Goal: Find specific page/section: Find specific page/section

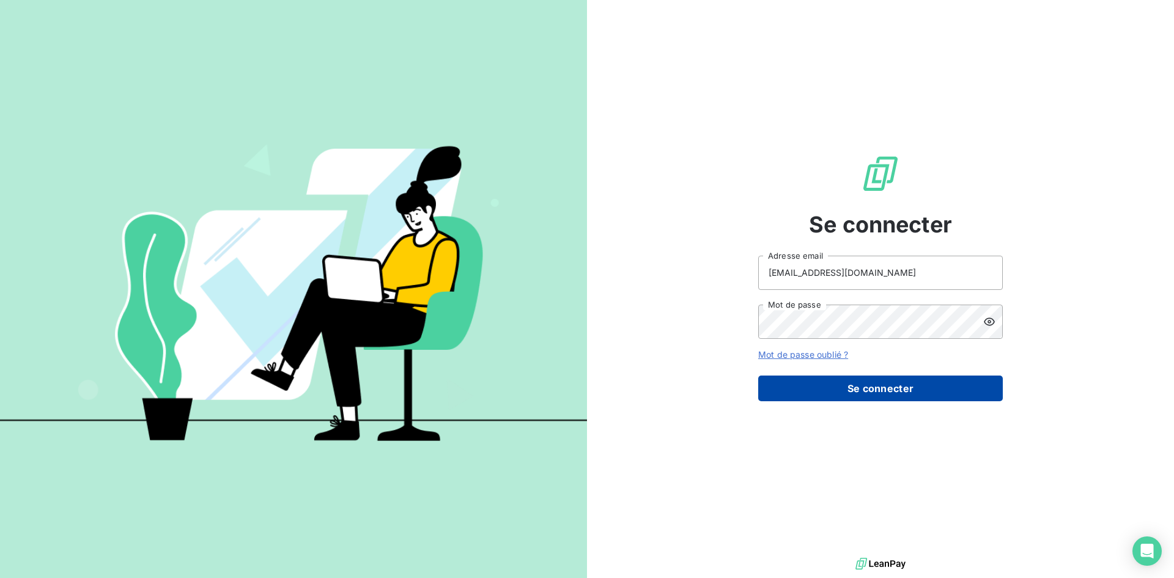
click at [862, 388] on button "Se connecter" at bounding box center [880, 388] width 245 height 26
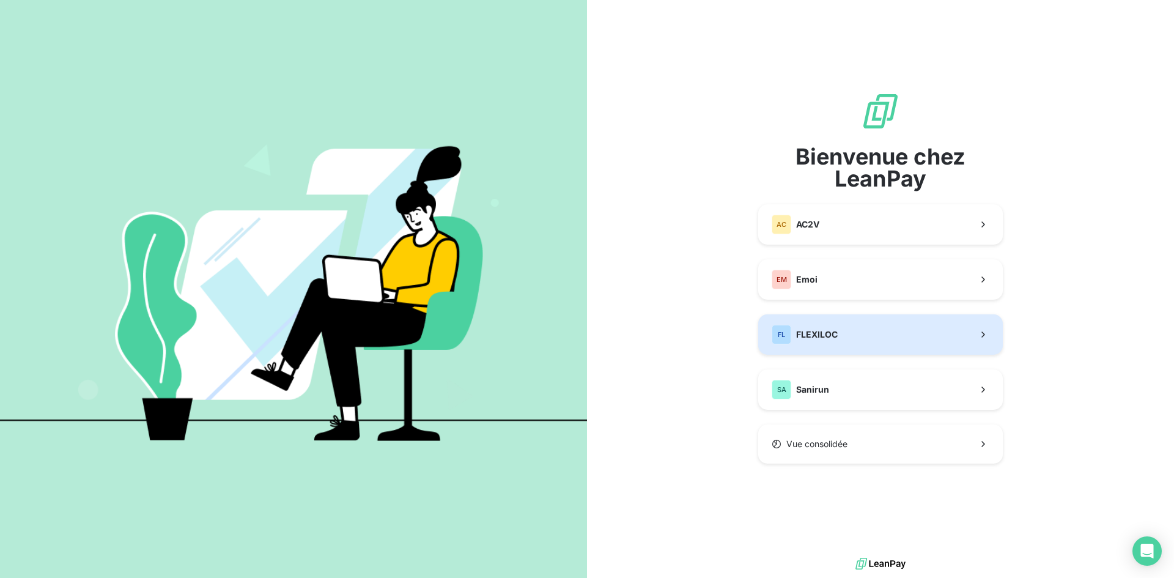
click at [836, 339] on span "FLEXILOC" at bounding box center [817, 334] width 42 height 12
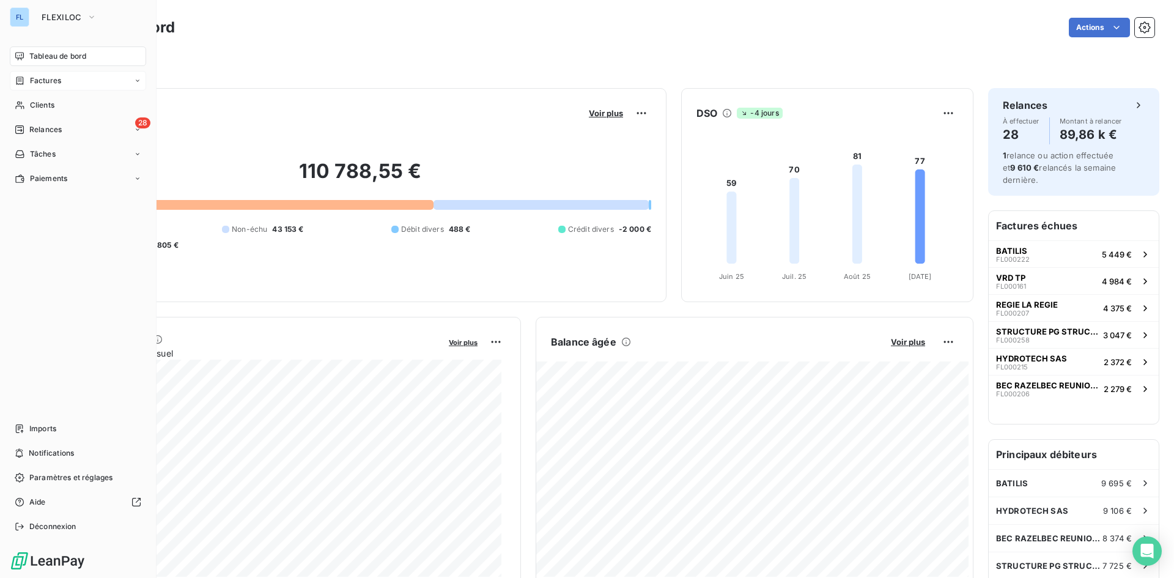
click at [36, 78] on span "Factures" at bounding box center [45, 80] width 31 height 11
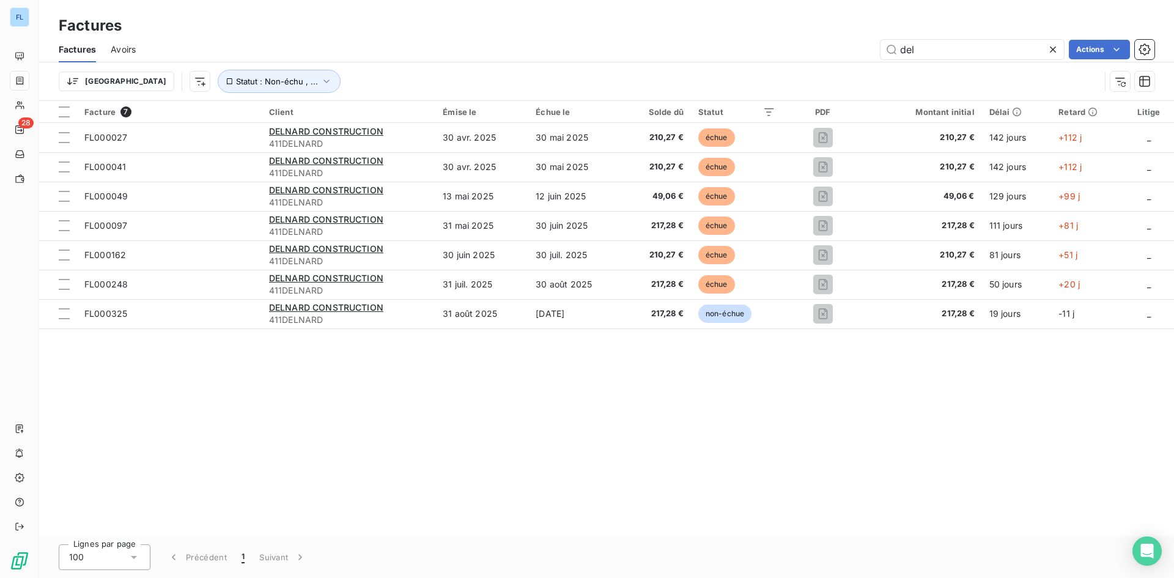
drag, startPoint x: 936, startPoint y: 50, endPoint x: 776, endPoint y: 59, distance: 160.4
click at [790, 57] on div "del Actions" at bounding box center [652, 50] width 1004 height 20
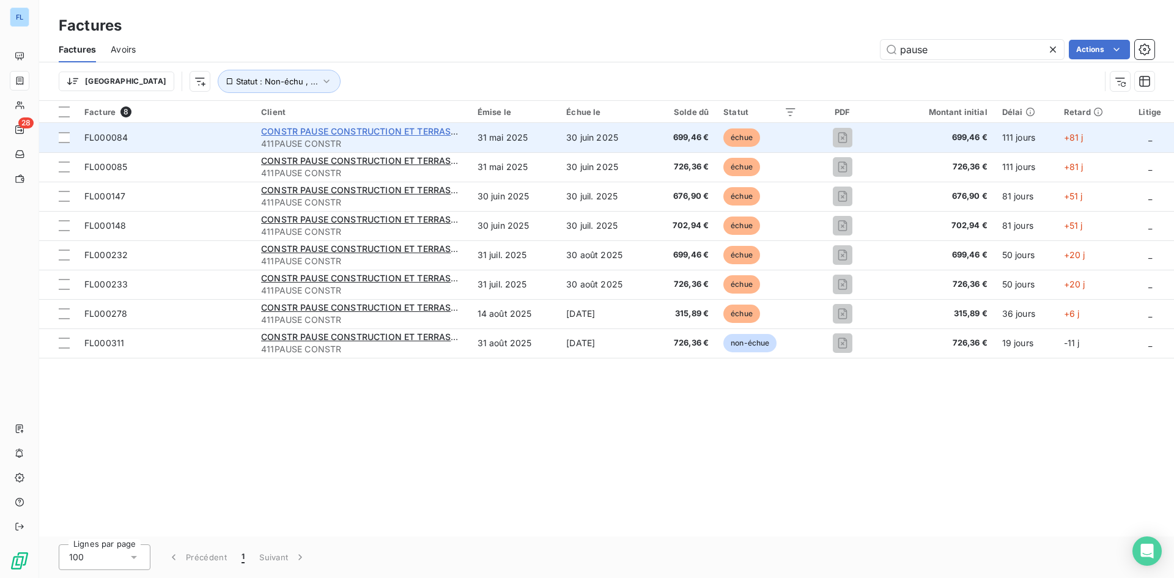
type input "pause"
click at [400, 134] on span "CONSTR PAUSE CONSTRUCTION ET TERRASSEMENT" at bounding box center [374, 131] width 226 height 10
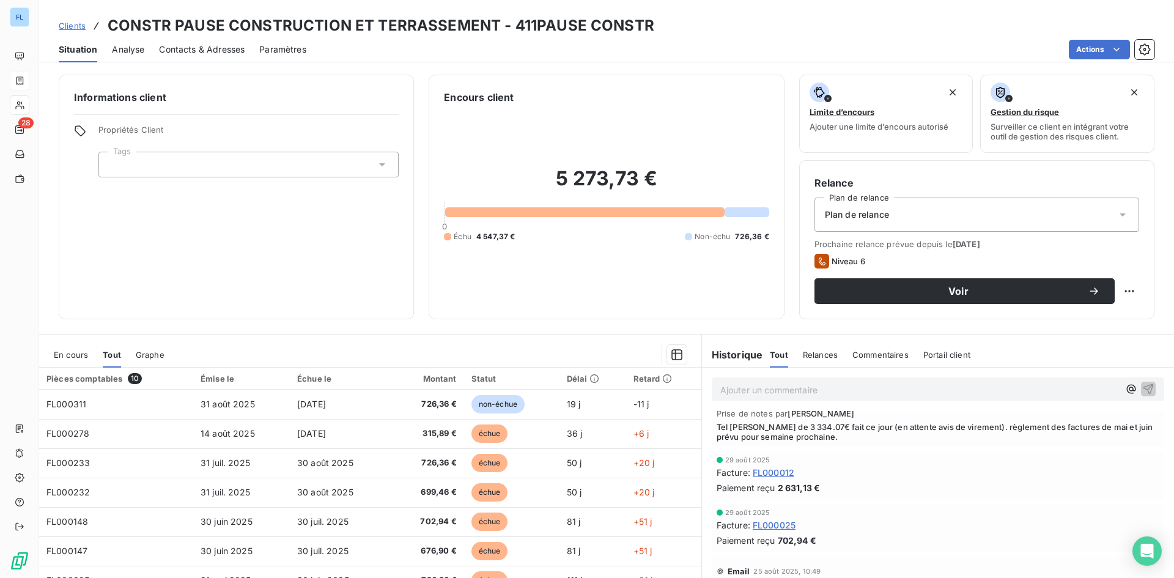
scroll to position [122, 0]
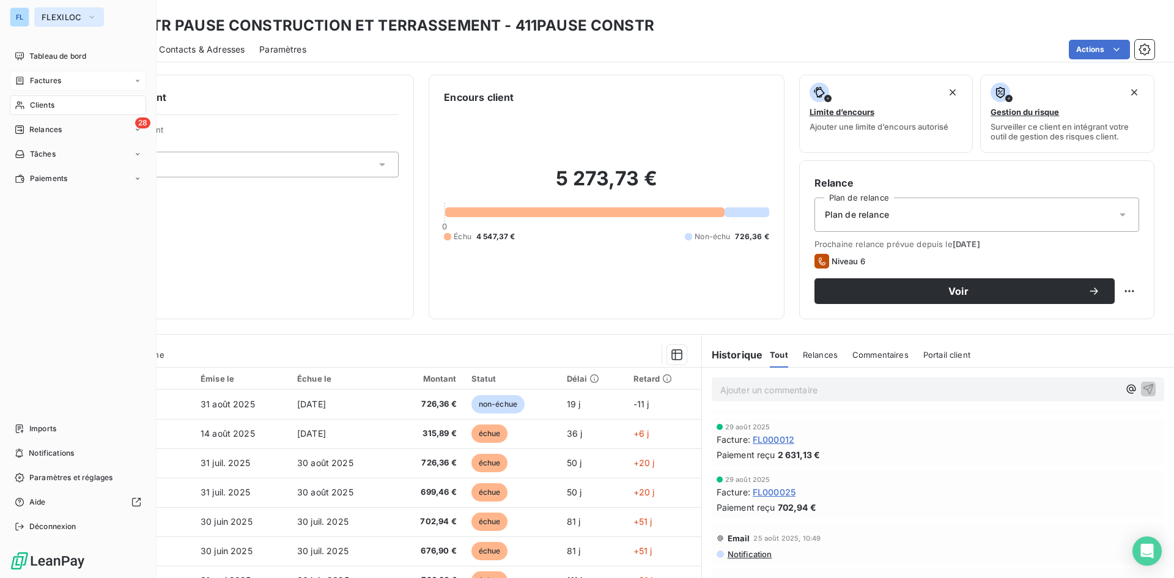
click at [61, 18] on span "FLEXILOC" at bounding box center [62, 17] width 40 height 10
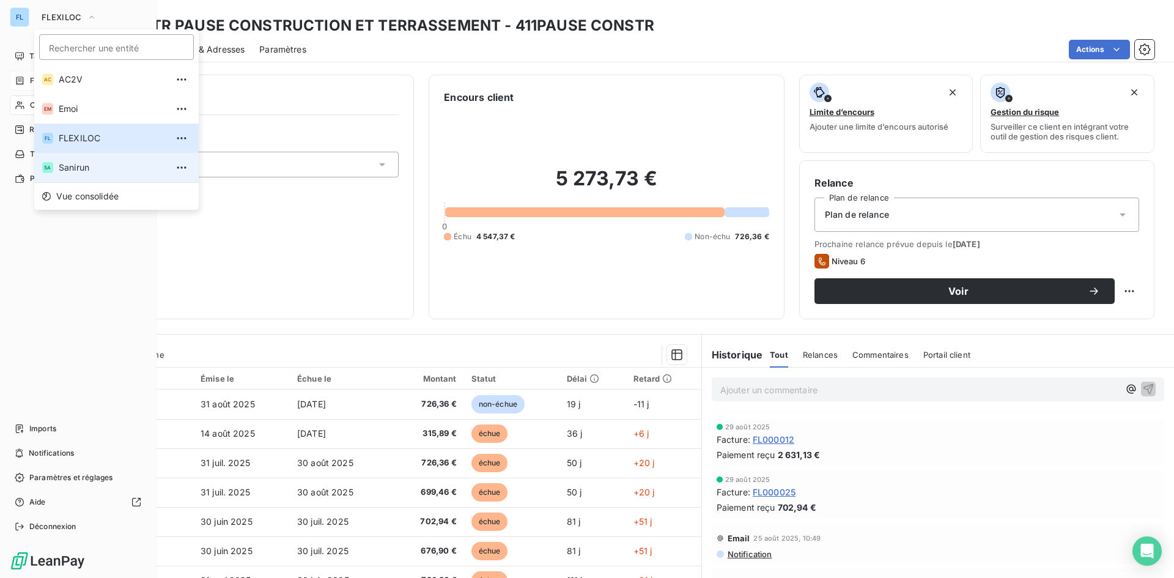
click at [96, 164] on span "Sanirun" at bounding box center [113, 167] width 108 height 12
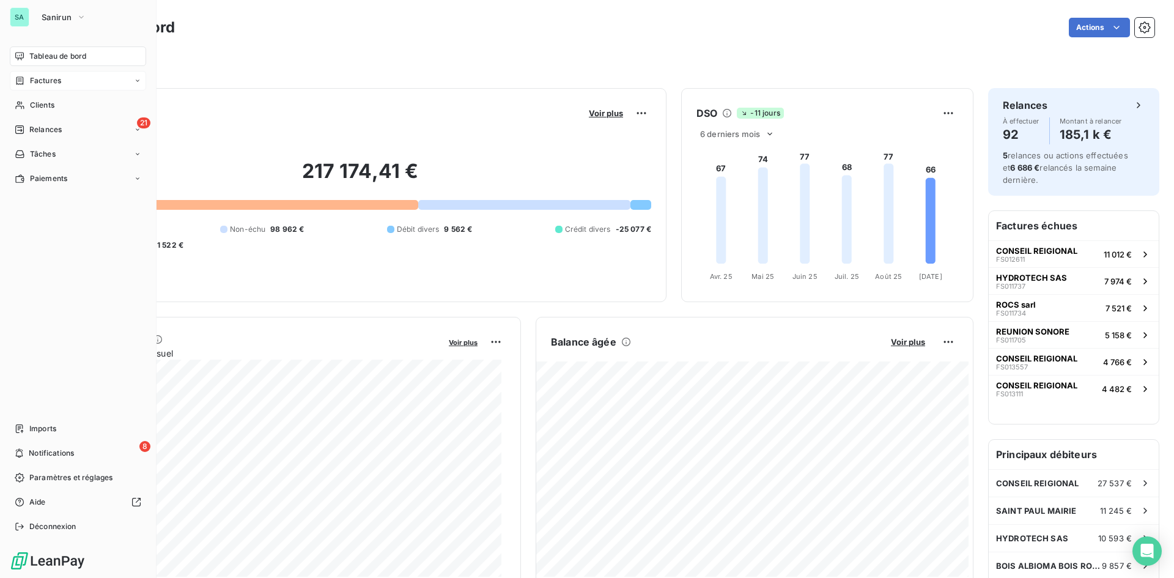
click at [90, 87] on div "Factures" at bounding box center [78, 81] width 136 height 20
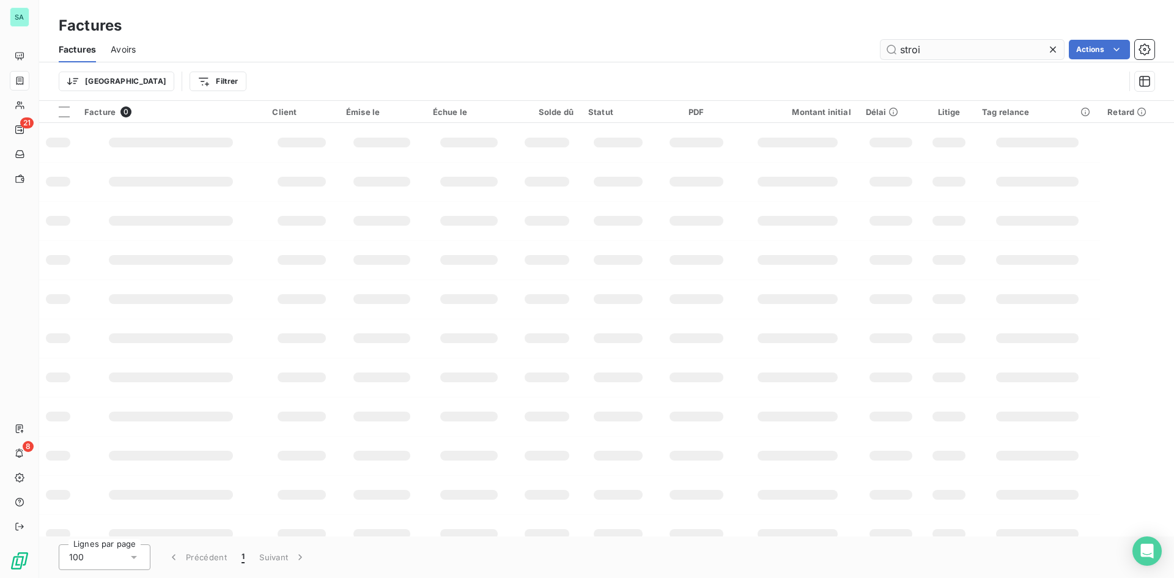
click at [935, 56] on input "stroi" at bounding box center [971, 50] width 183 height 20
drag, startPoint x: 944, startPoint y: 53, endPoint x: 853, endPoint y: 48, distance: 91.2
click at [853, 48] on div "stroi Actions" at bounding box center [652, 50] width 1004 height 20
type input "pause"
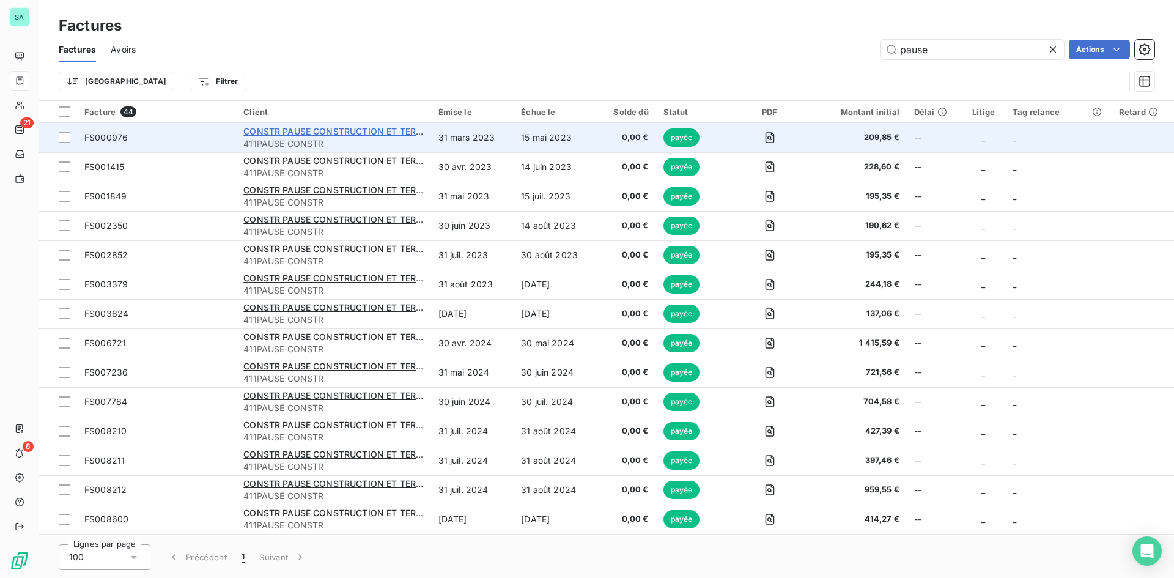
click at [368, 128] on span "CONSTR PAUSE CONSTRUCTION ET TERRASSEMENT" at bounding box center [356, 131] width 226 height 10
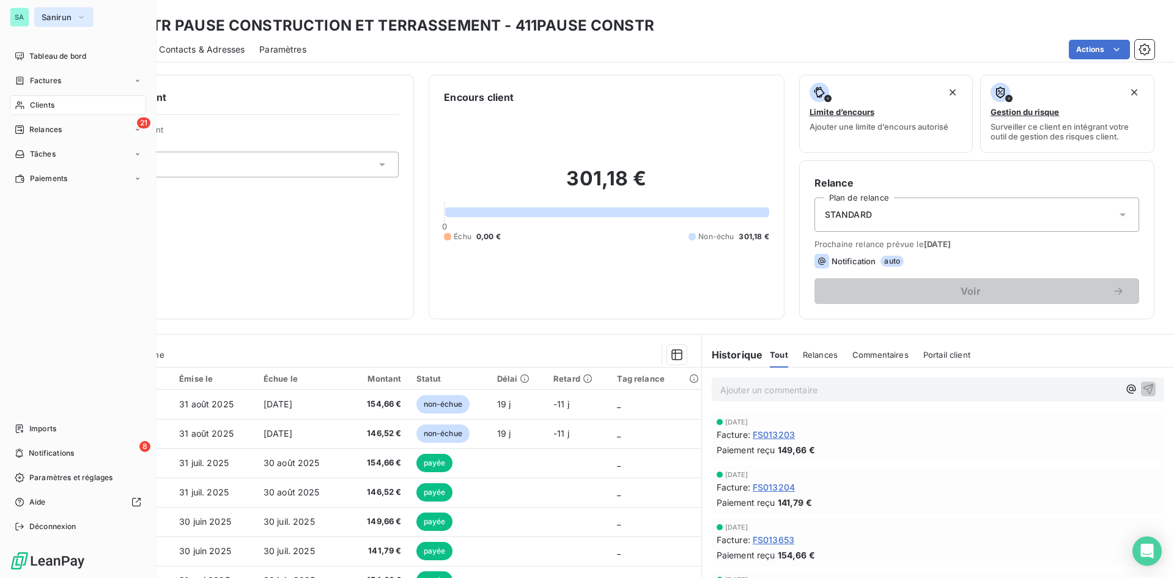
click at [56, 13] on span "Sanirun" at bounding box center [57, 17] width 30 height 10
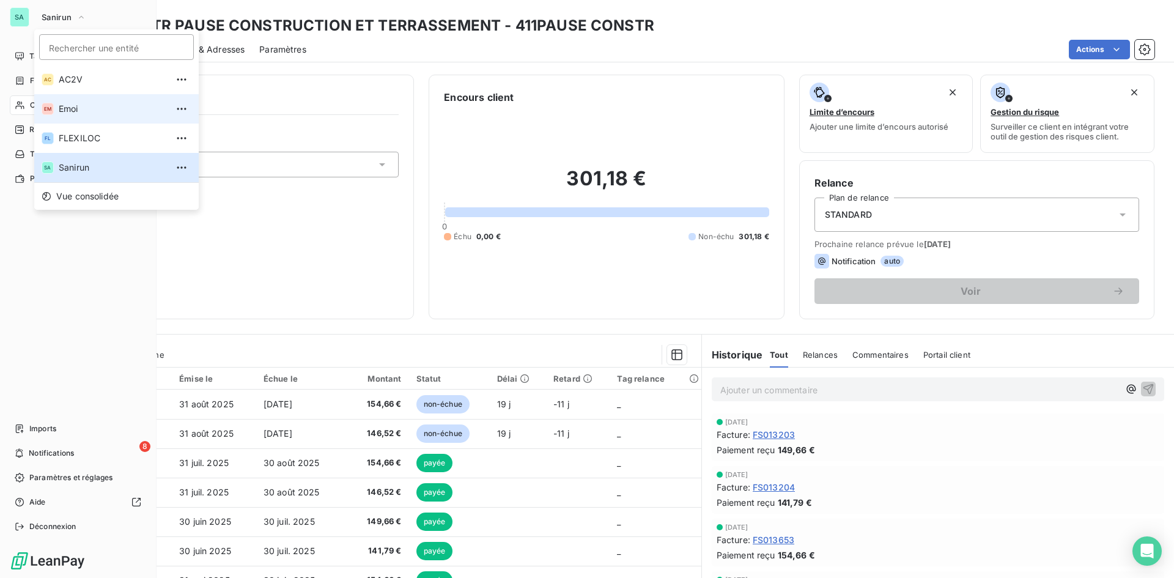
click at [108, 114] on span "Emoi" at bounding box center [113, 109] width 108 height 12
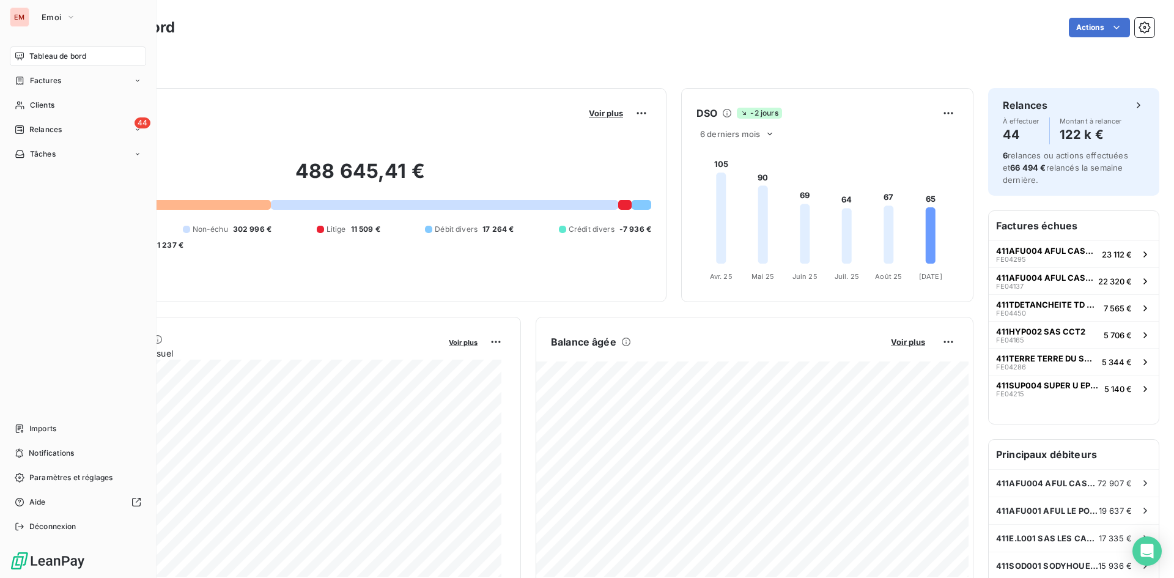
click at [69, 81] on div "Factures" at bounding box center [78, 81] width 136 height 20
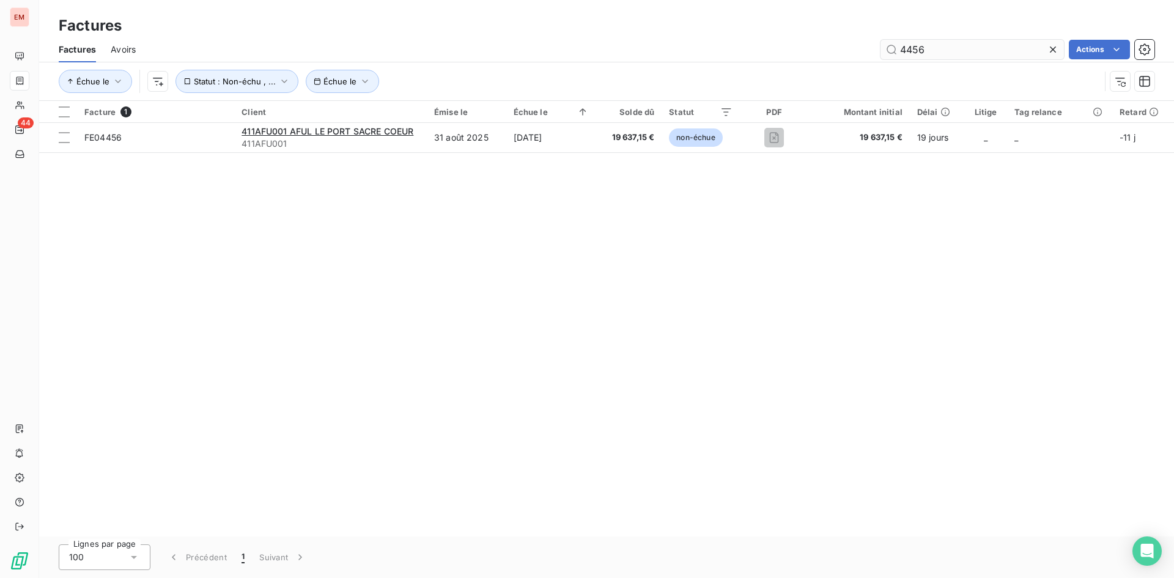
click at [947, 51] on input "4456" at bounding box center [971, 50] width 183 height 20
drag, startPoint x: 949, startPoint y: 51, endPoint x: 526, endPoint y: 49, distance: 423.0
click at [526, 49] on div "4456 Actions" at bounding box center [652, 50] width 1004 height 20
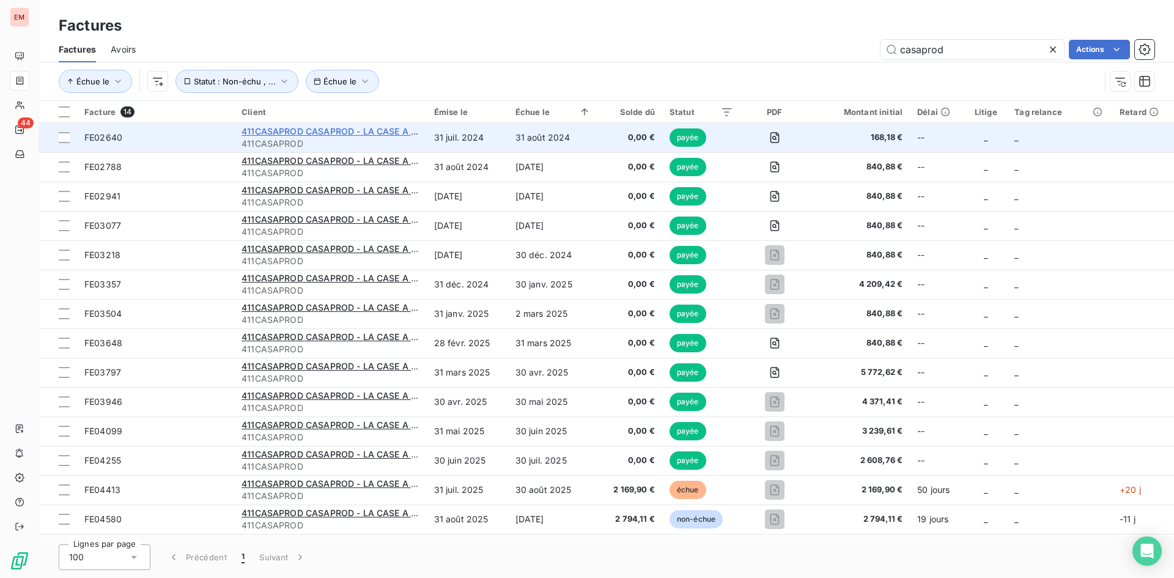
type input "casaprod"
click at [359, 128] on span "411CASAPROD CASAPROD - LA CASE A PAINS" at bounding box center [339, 131] width 196 height 10
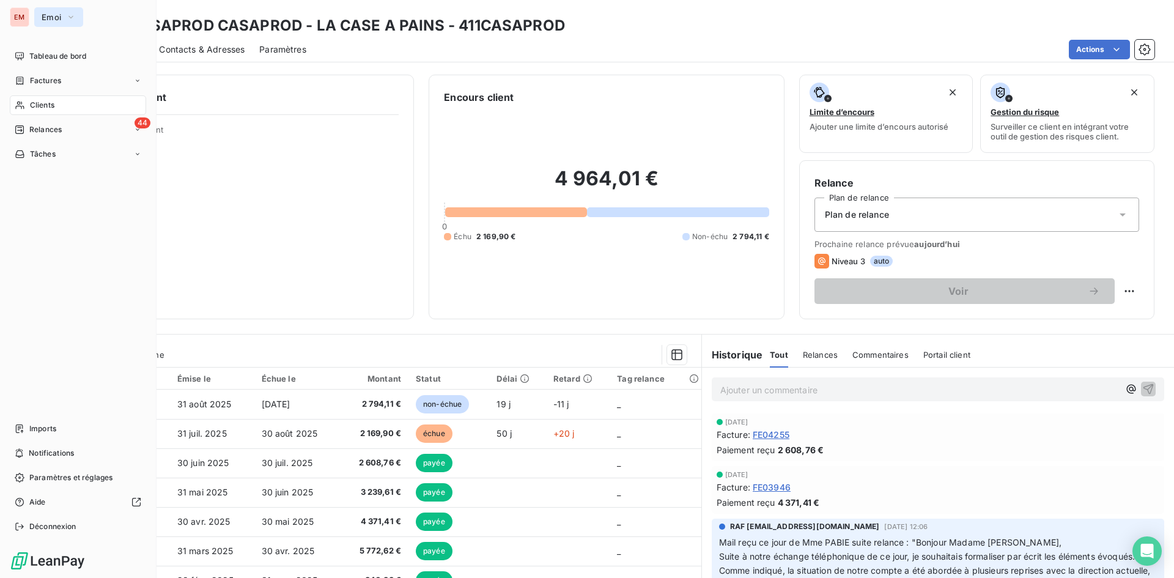
click at [56, 18] on span "Emoi" at bounding box center [52, 17] width 20 height 10
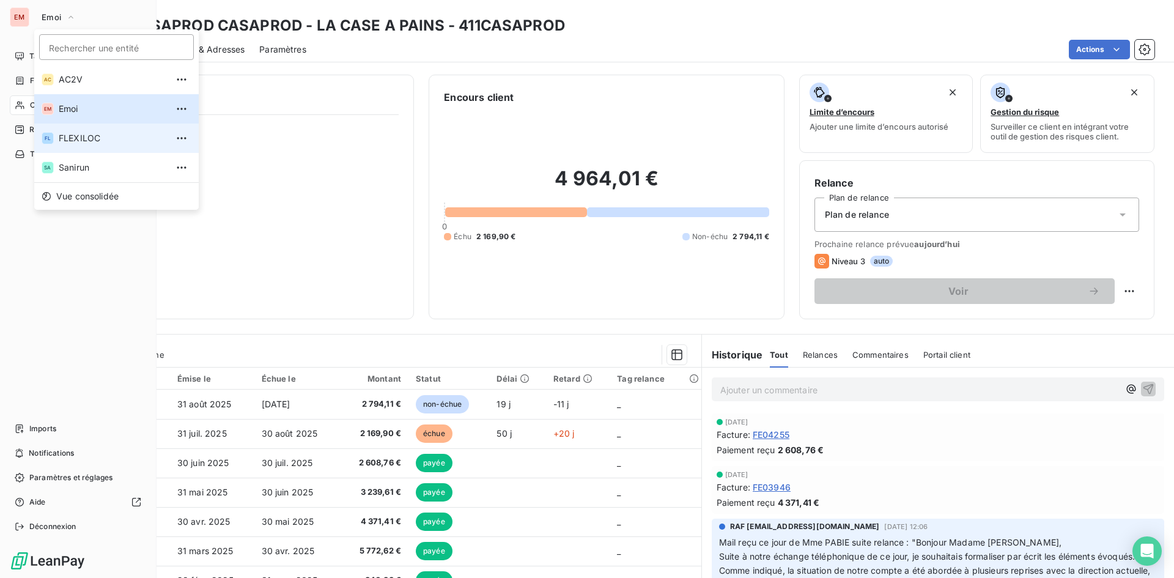
click at [95, 142] on span "FLEXILOC" at bounding box center [113, 138] width 108 height 12
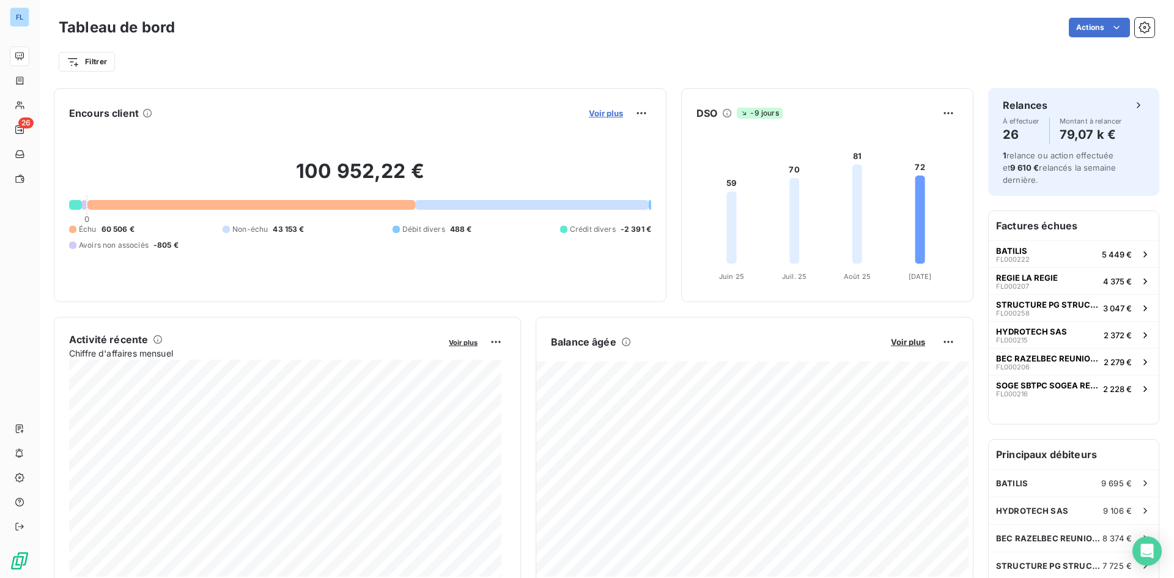
click at [603, 112] on span "Voir plus" at bounding box center [606, 113] width 34 height 10
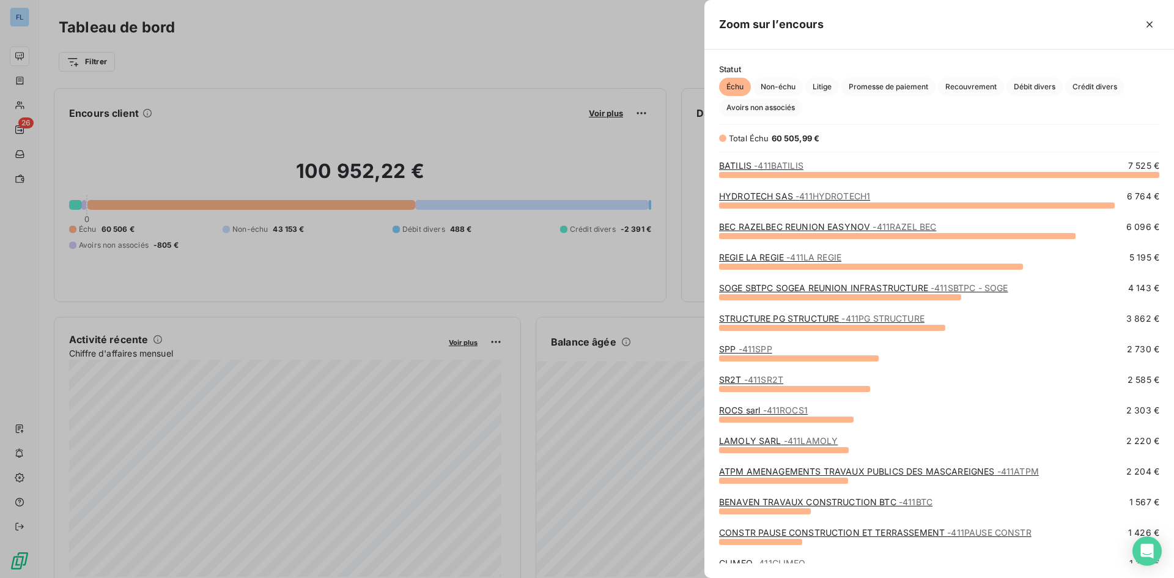
scroll to position [394, 460]
click at [1085, 84] on span "Crédit divers" at bounding box center [1094, 87] width 59 height 18
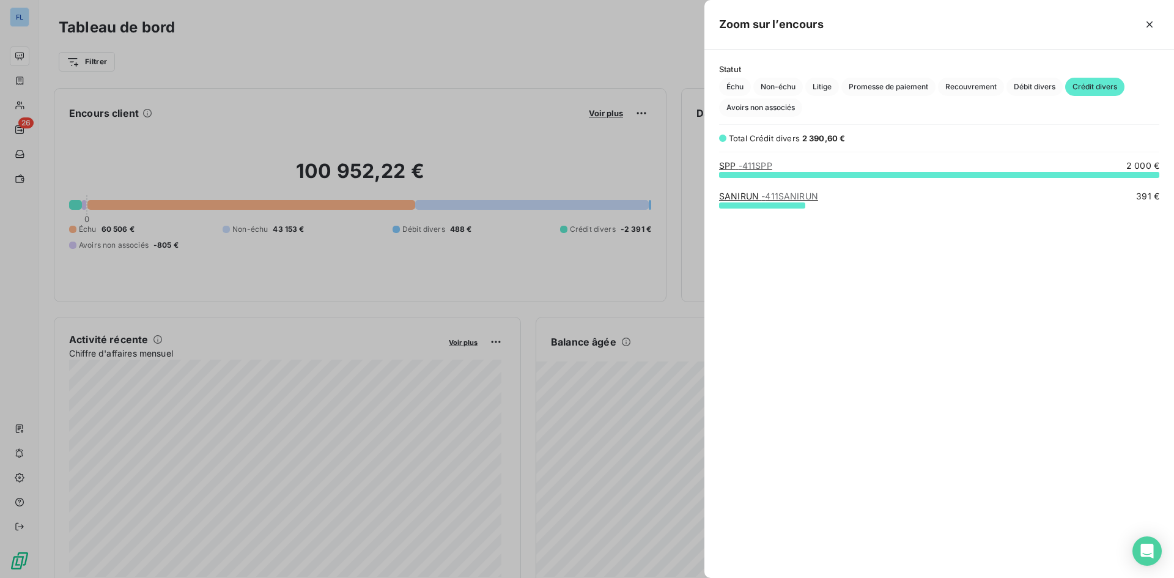
click at [227, 106] on div at bounding box center [587, 289] width 1174 height 578
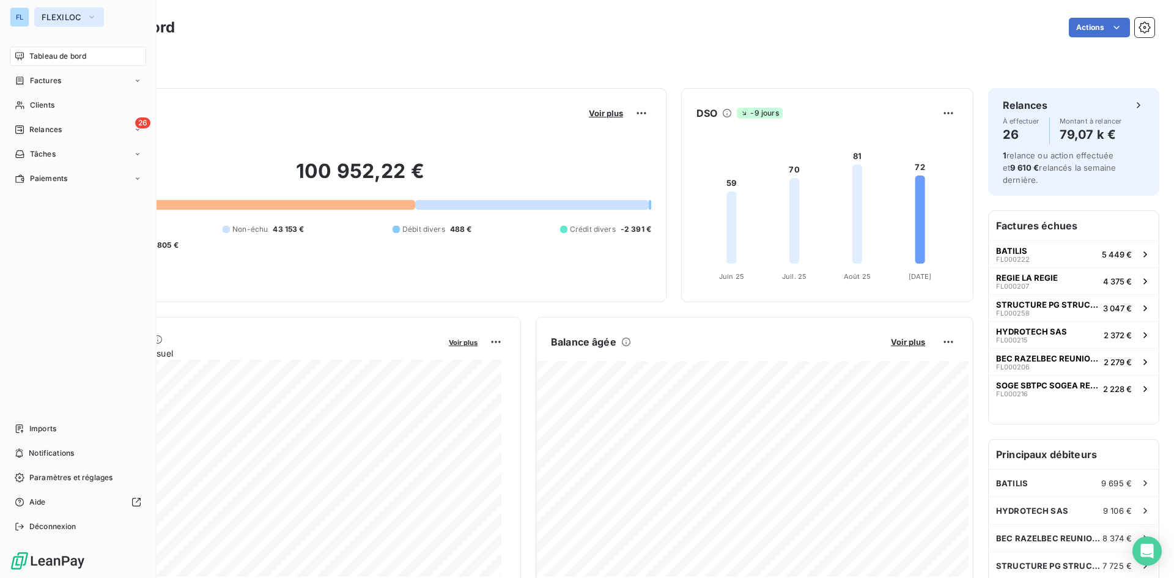
click at [53, 18] on span "FLEXILOC" at bounding box center [62, 17] width 40 height 10
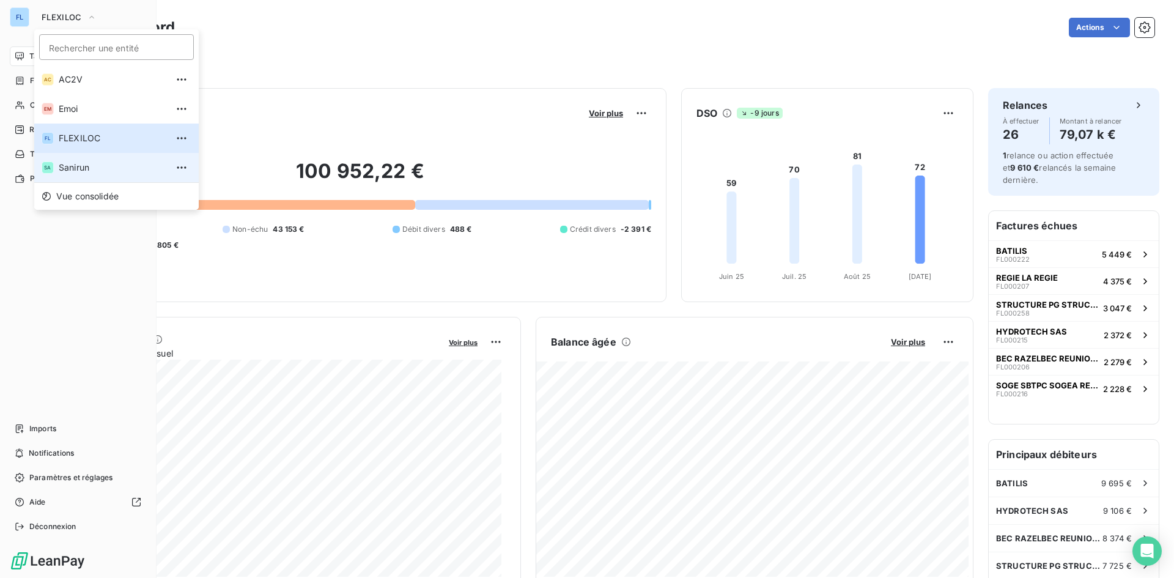
click at [108, 172] on li "SA Sanirun" at bounding box center [116, 167] width 164 height 29
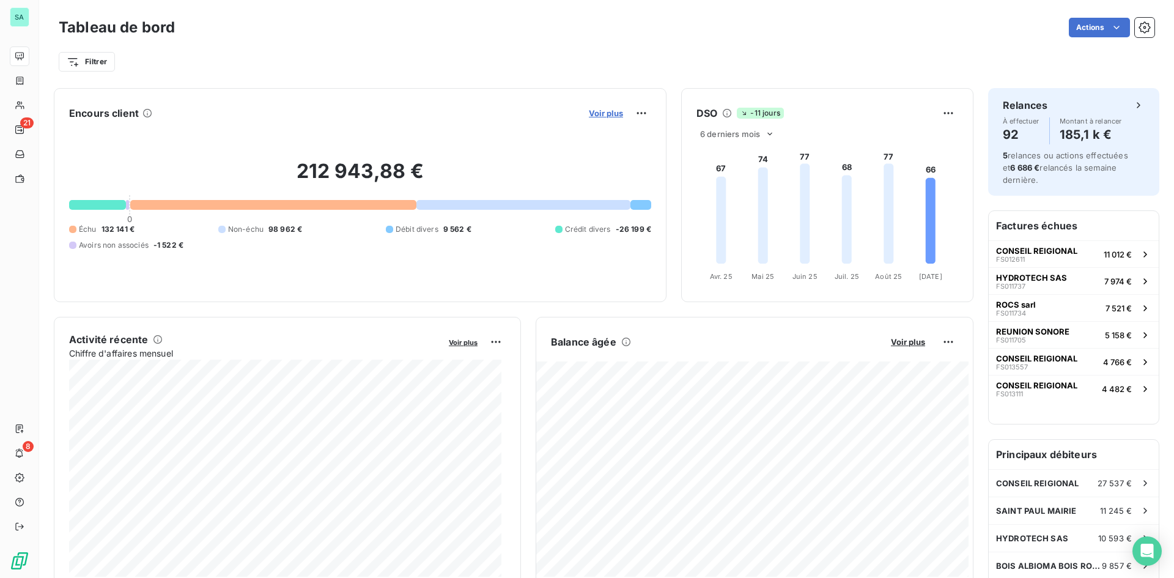
click at [614, 113] on span "Voir plus" at bounding box center [606, 113] width 34 height 10
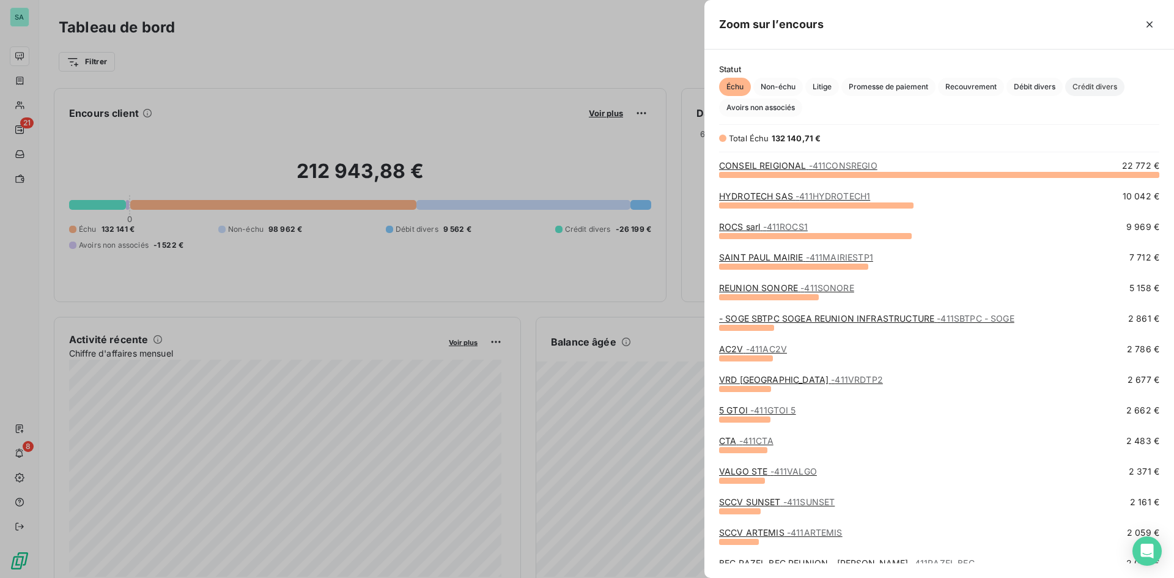
click at [1093, 83] on span "Crédit divers" at bounding box center [1094, 87] width 59 height 18
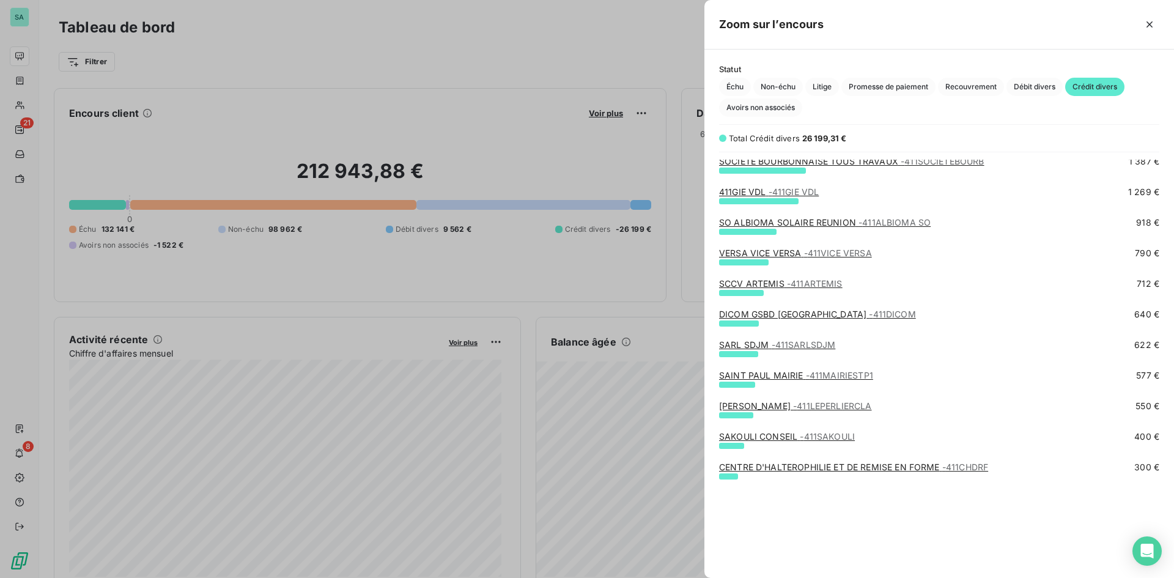
scroll to position [0, 0]
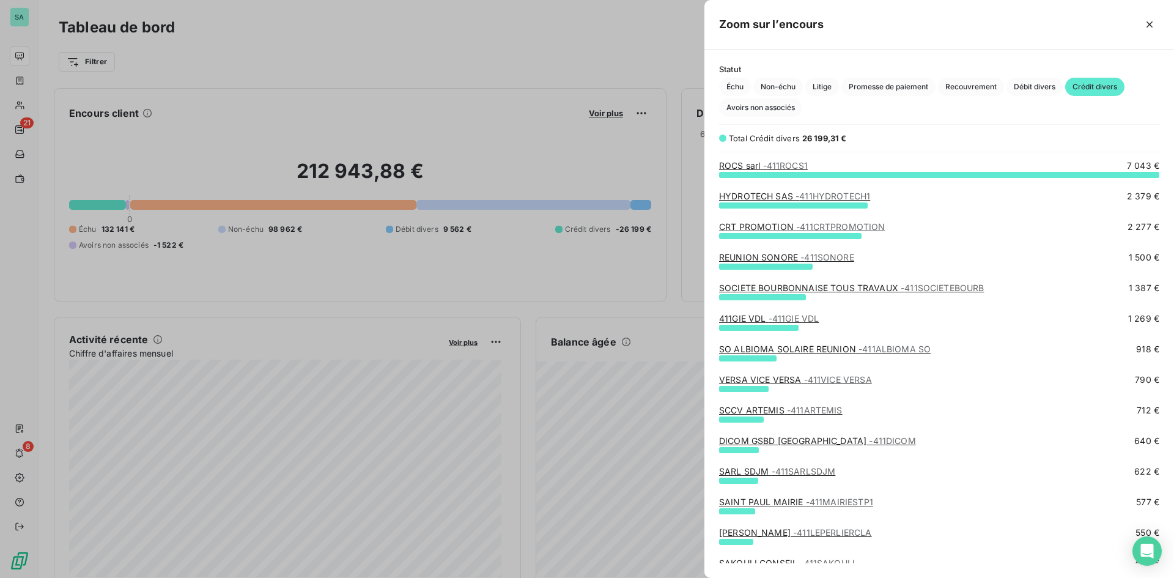
click at [520, 35] on div at bounding box center [587, 289] width 1174 height 578
